Goal: Navigation & Orientation: Find specific page/section

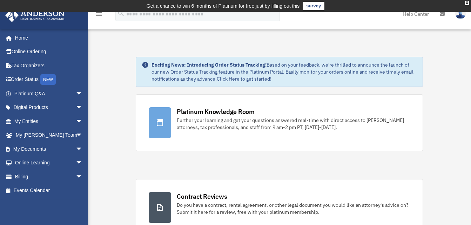
click at [231, 18] on img at bounding box center [461, 14] width 11 height 10
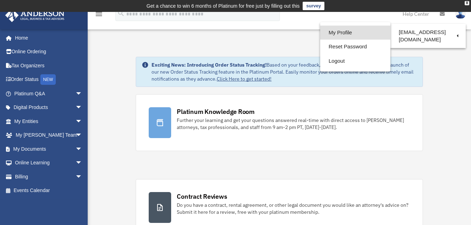
click at [231, 37] on link "My Profile" at bounding box center [355, 33] width 70 height 14
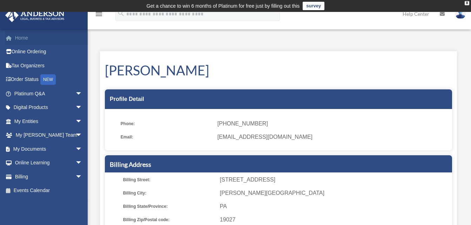
click at [22, 43] on link "Home" at bounding box center [49, 38] width 88 height 14
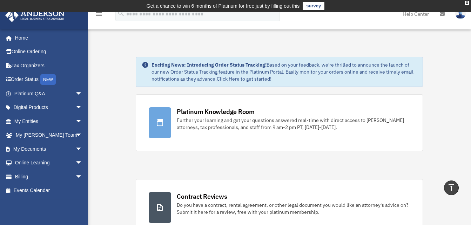
scroll to position [316, 0]
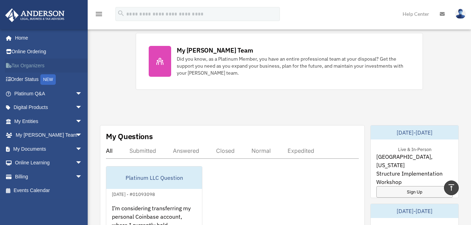
click at [38, 68] on link "Tax Organizers" at bounding box center [49, 66] width 88 height 14
click at [42, 190] on link "Events Calendar" at bounding box center [49, 191] width 88 height 14
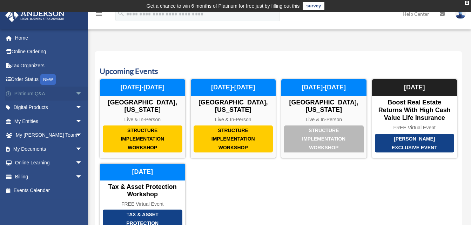
click at [77, 93] on span "arrow_drop_down" at bounding box center [82, 94] width 14 height 14
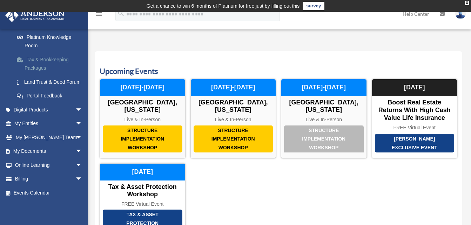
scroll to position [70, 0]
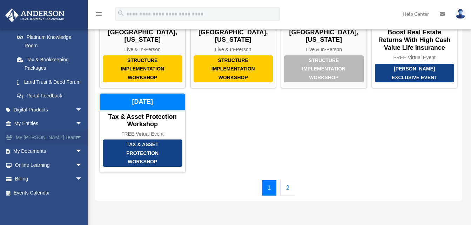
click at [55, 139] on link "My Anderson Team arrow_drop_down" at bounding box center [49, 138] width 88 height 14
